Goal: Information Seeking & Learning: Learn about a topic

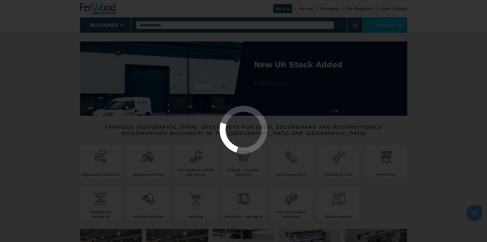
select select "**********"
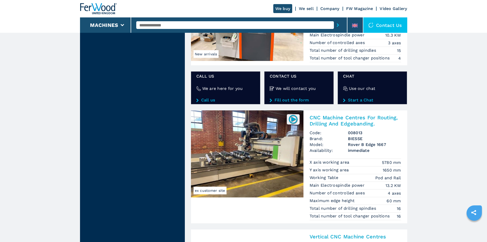
scroll to position [869, 0]
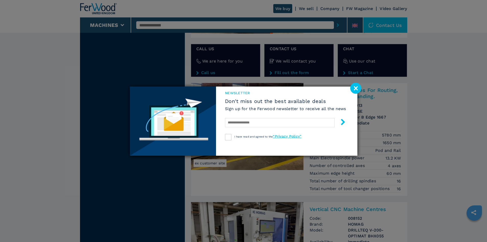
click at [356, 88] on image at bounding box center [355, 88] width 11 height 11
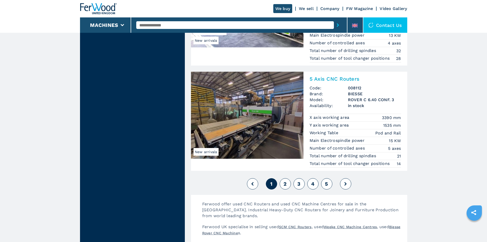
scroll to position [1201, 0]
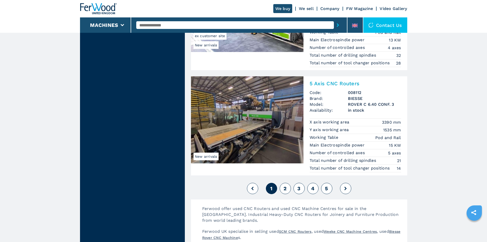
click at [289, 189] on button "2" at bounding box center [285, 188] width 11 height 11
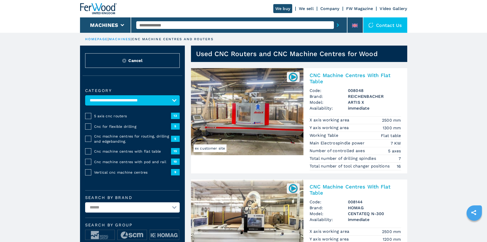
click at [178, 25] on input "text" at bounding box center [235, 25] width 198 height 8
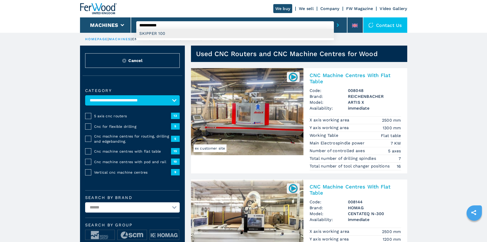
click at [161, 32] on div "SKIPPER 100" at bounding box center [235, 33] width 198 height 9
type input "**********"
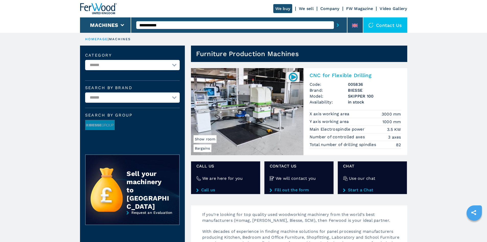
click at [241, 112] on img at bounding box center [247, 111] width 112 height 87
click at [293, 77] on img at bounding box center [293, 77] width 10 height 10
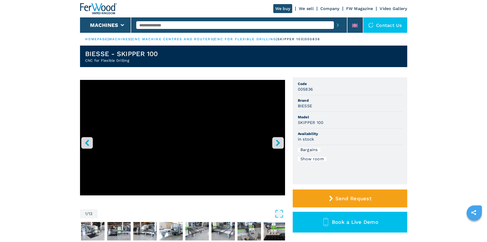
click at [274, 144] on button "right-button" at bounding box center [278, 143] width 12 height 12
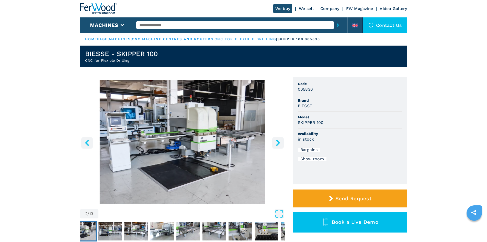
click at [278, 142] on icon "right-button" at bounding box center [278, 142] width 6 height 6
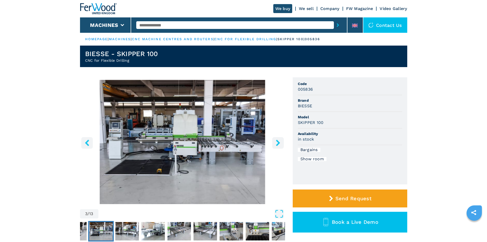
click at [278, 142] on icon "right-button" at bounding box center [278, 142] width 6 height 6
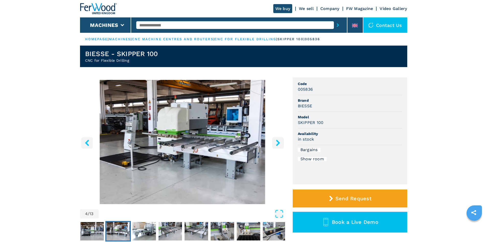
click at [278, 142] on icon "right-button" at bounding box center [278, 142] width 6 height 6
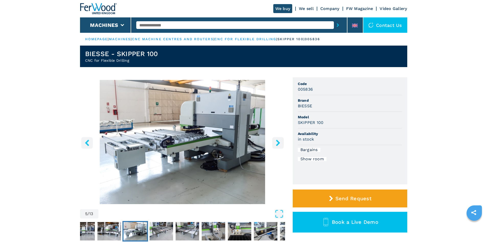
click at [189, 143] on img "Go to Slide 5" at bounding box center [182, 142] width 205 height 124
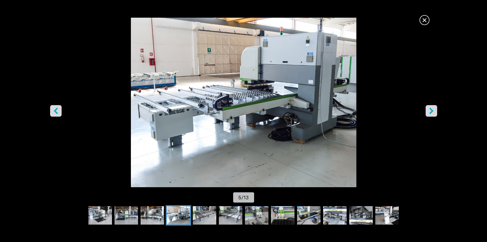
click at [432, 112] on icon "right-button" at bounding box center [431, 110] width 6 height 6
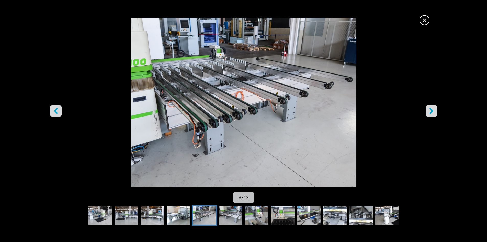
click at [432, 111] on icon "right-button" at bounding box center [431, 110] width 4 height 6
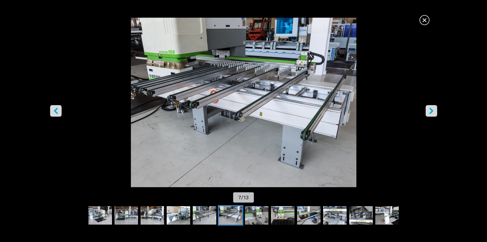
click at [432, 111] on icon "right-button" at bounding box center [431, 110] width 4 height 6
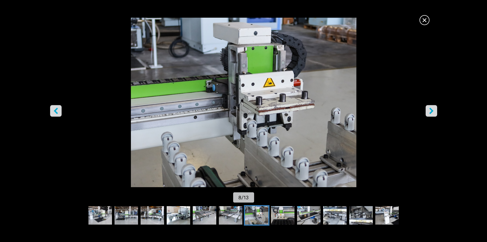
click at [432, 111] on icon "right-button" at bounding box center [431, 110] width 4 height 6
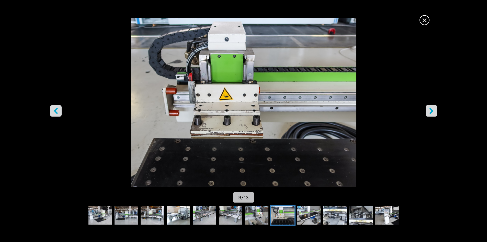
click at [56, 110] on icon "left-button" at bounding box center [56, 110] width 6 height 6
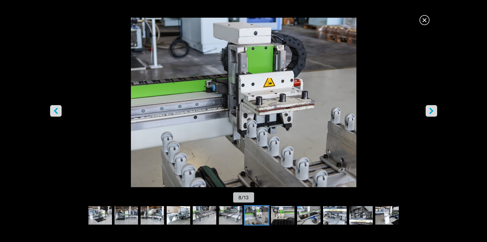
click at [430, 111] on icon "right-button" at bounding box center [431, 110] width 6 height 6
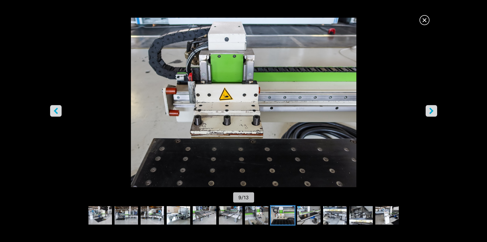
click at [428, 110] on icon "right-button" at bounding box center [431, 110] width 6 height 6
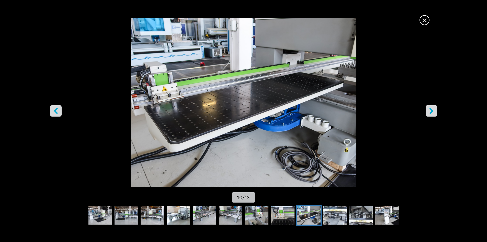
click at [432, 110] on icon "right-button" at bounding box center [431, 110] width 4 height 6
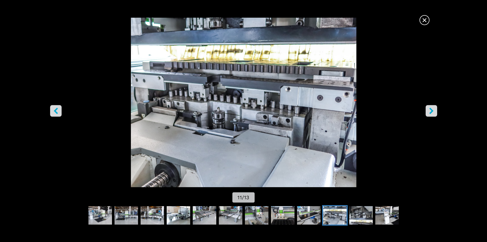
click at [432, 110] on icon "right-button" at bounding box center [431, 110] width 4 height 6
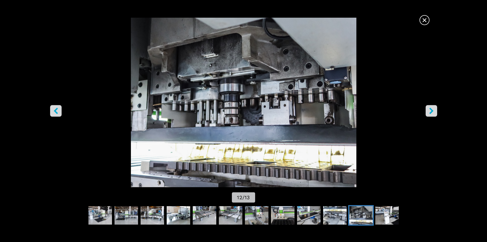
click at [432, 110] on icon "right-button" at bounding box center [431, 110] width 4 height 6
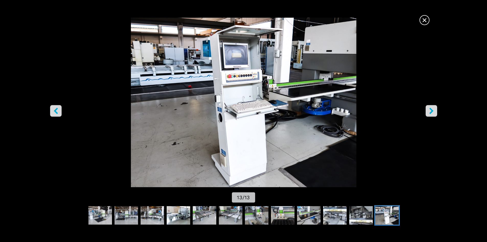
click at [431, 110] on icon "right-button" at bounding box center [431, 110] width 4 height 6
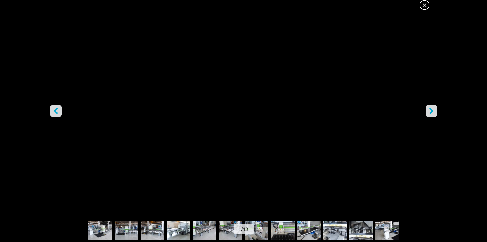
click at [431, 110] on icon "right-button" at bounding box center [431, 110] width 4 height 6
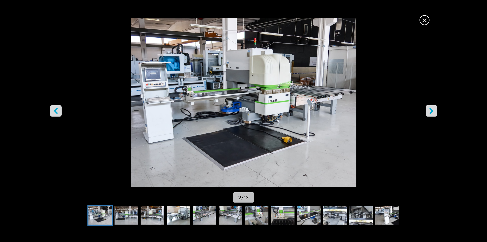
click at [431, 110] on icon "right-button" at bounding box center [431, 110] width 4 height 6
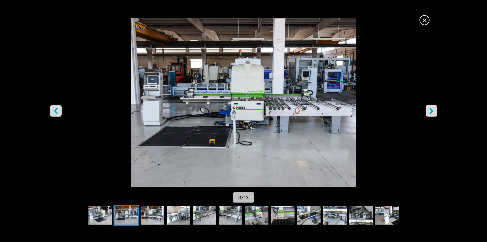
click at [431, 110] on icon "right-button" at bounding box center [431, 110] width 4 height 6
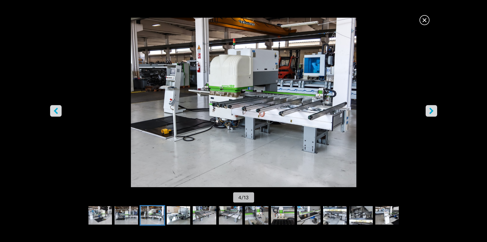
click at [431, 110] on icon "right-button" at bounding box center [431, 110] width 4 height 6
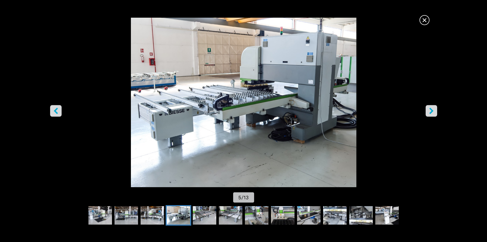
click at [431, 110] on icon "right-button" at bounding box center [431, 110] width 4 height 6
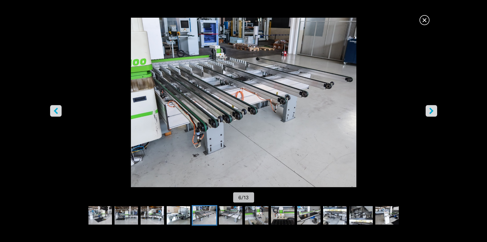
click at [431, 110] on icon "right-button" at bounding box center [431, 110] width 4 height 6
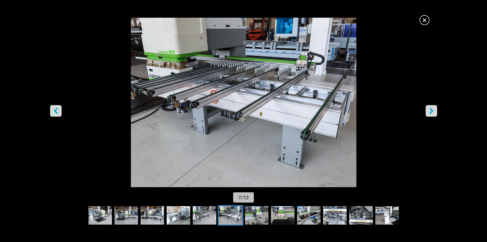
click at [431, 110] on icon "right-button" at bounding box center [431, 110] width 4 height 6
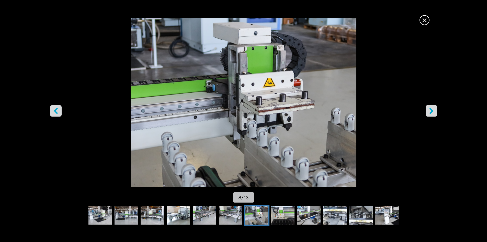
click at [431, 110] on icon "right-button" at bounding box center [431, 110] width 4 height 6
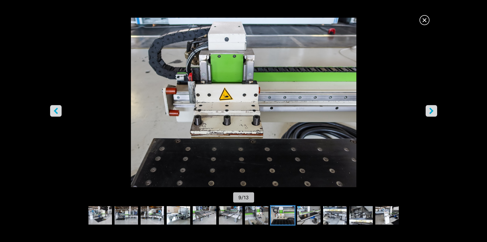
click at [431, 110] on icon "right-button" at bounding box center [431, 110] width 4 height 6
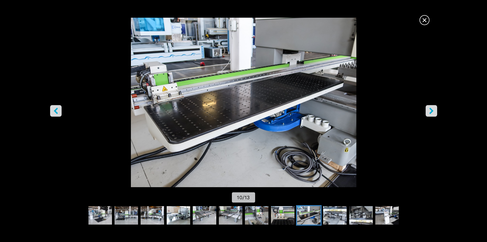
click at [431, 110] on icon "right-button" at bounding box center [431, 110] width 4 height 6
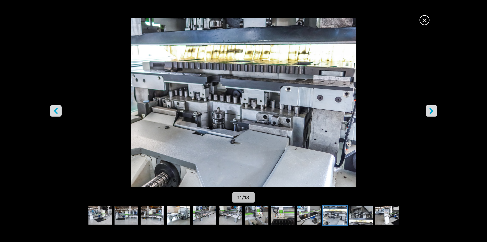
click at [431, 110] on icon "right-button" at bounding box center [431, 110] width 4 height 6
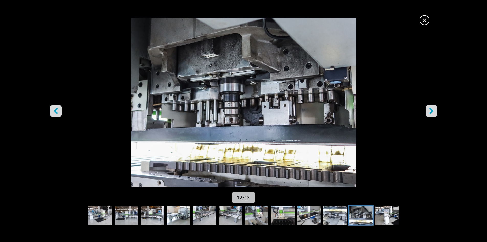
click at [431, 110] on icon "right-button" at bounding box center [431, 110] width 4 height 6
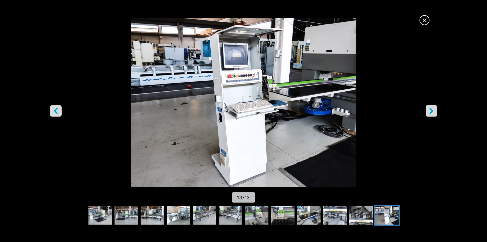
click at [431, 110] on icon "right-button" at bounding box center [431, 110] width 4 height 6
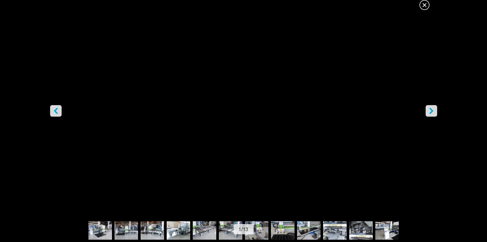
click at [431, 110] on icon "right-button" at bounding box center [431, 110] width 4 height 6
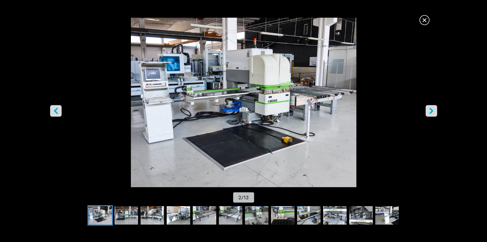
click at [423, 21] on span "×" at bounding box center [424, 19] width 9 height 9
